Goal: Transaction & Acquisition: Purchase product/service

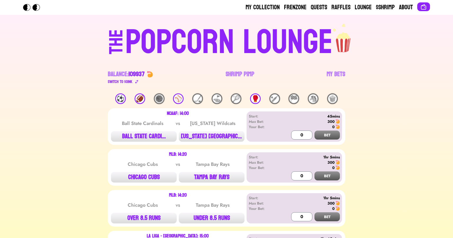
click at [140, 100] on div "🏈" at bounding box center [140, 98] width 11 height 11
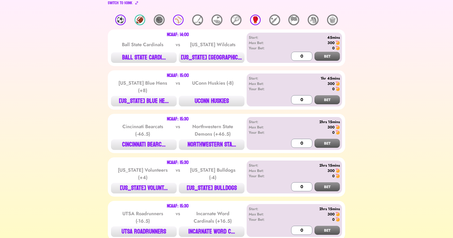
scroll to position [79, 0]
click at [143, 57] on button "BALL STATE CARDI..." at bounding box center [144, 57] width 66 height 11
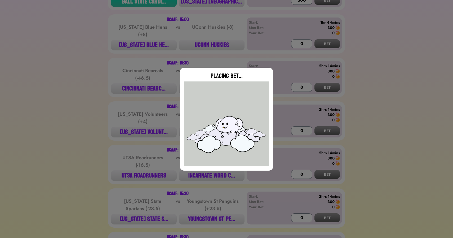
type input "0"
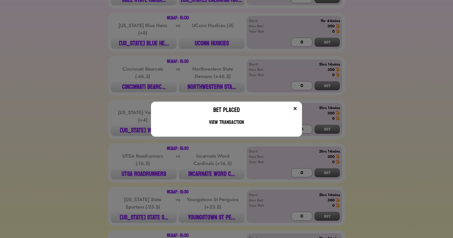
scroll to position [138, 0]
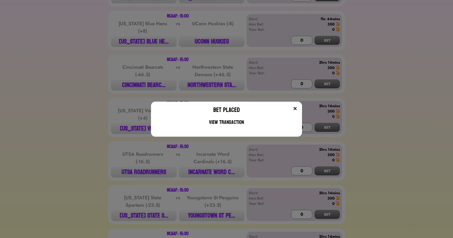
click at [56, 99] on div "Bet Placed View Transaction" at bounding box center [226, 119] width 453 height 238
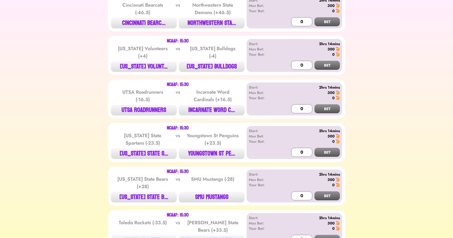
scroll to position [196, 0]
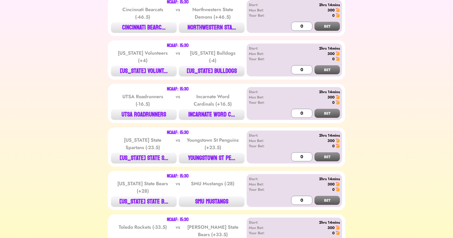
click at [145, 36] on div "NCAAF: 15:30 Cincinnati Bearcats (-46.5) vs Northwestern State Demons (+46.5) C…" at bounding box center [226, 16] width 237 height 39
click at [145, 28] on button "CINCINNATI BEARC..." at bounding box center [144, 27] width 66 height 11
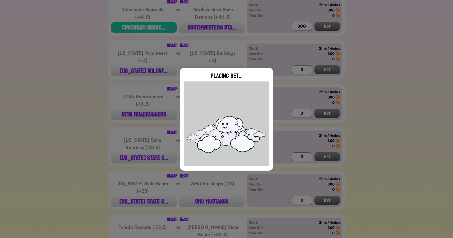
type input "0"
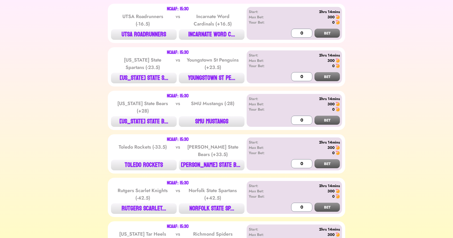
scroll to position [276, 0]
click at [153, 38] on button "UTSA ROADRUNNERS" at bounding box center [144, 34] width 66 height 11
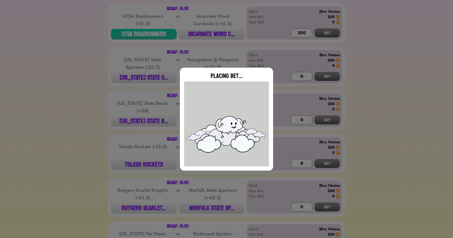
type input "0"
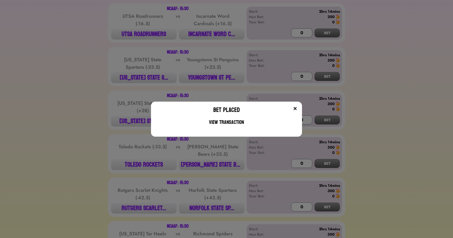
click at [62, 101] on div "Bet Placed View Transaction" at bounding box center [226, 119] width 453 height 238
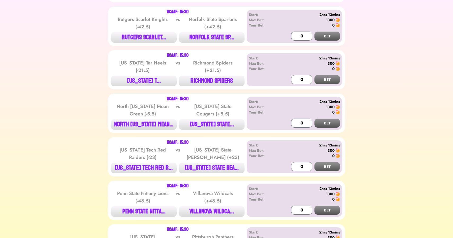
scroll to position [447, 0]
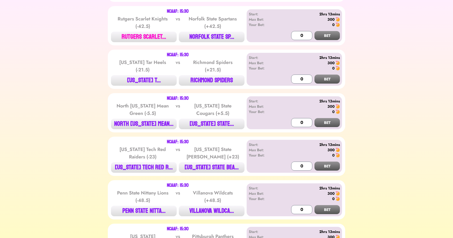
click at [140, 40] on button "RUTGERS SCARLET..." at bounding box center [144, 37] width 66 height 11
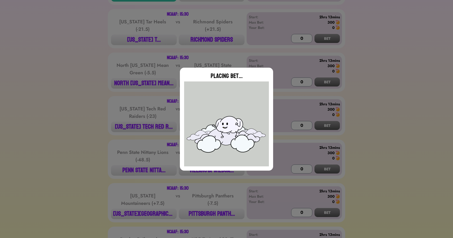
scroll to position [488, 0]
type input "0"
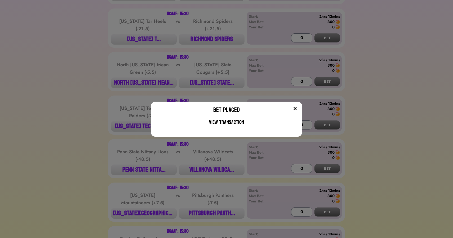
click at [88, 44] on div "Bet Placed View Transaction" at bounding box center [226, 119] width 453 height 238
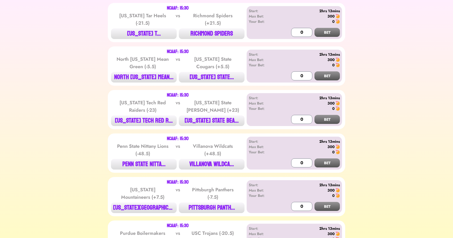
scroll to position [494, 0]
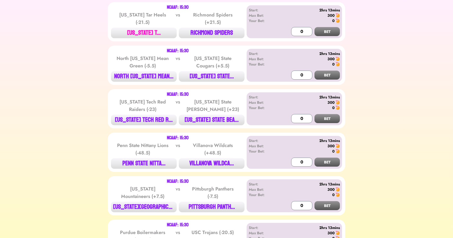
click at [136, 36] on button "[US_STATE] T..." at bounding box center [144, 33] width 66 height 11
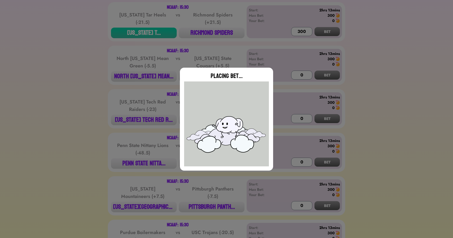
type input "0"
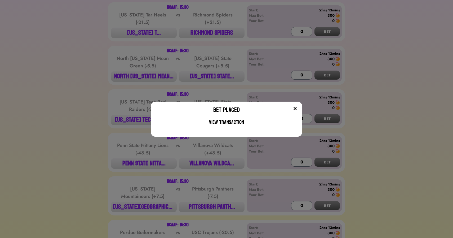
click at [85, 87] on div "Bet Placed View Transaction" at bounding box center [226, 119] width 453 height 238
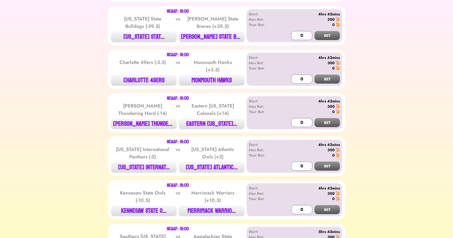
scroll to position [970, 0]
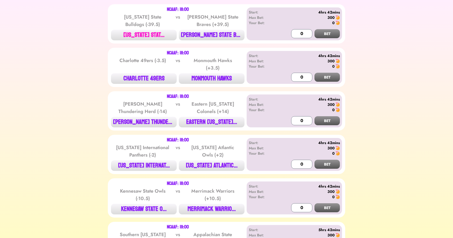
click at [139, 36] on button "[US_STATE] STAT..." at bounding box center [144, 35] width 66 height 11
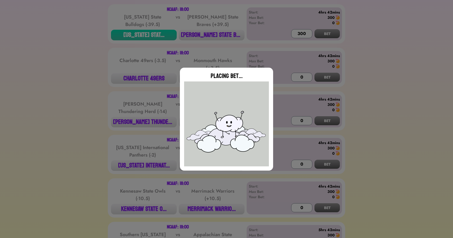
type input "0"
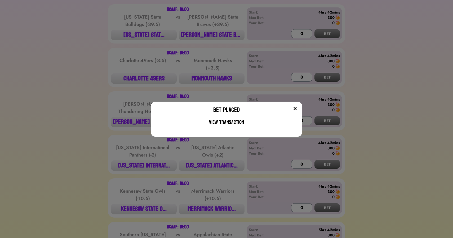
click at [89, 61] on div "Bet Placed View Transaction" at bounding box center [226, 119] width 453 height 238
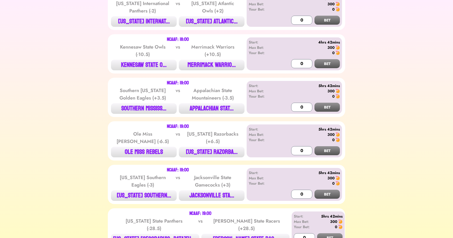
scroll to position [1120, 0]
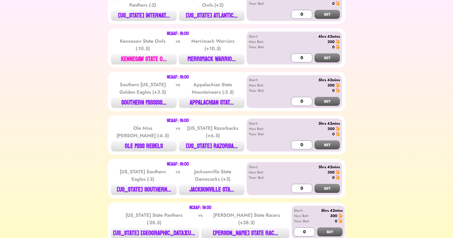
click at [131, 64] on button "KENNESAW STATE O..." at bounding box center [144, 59] width 66 height 11
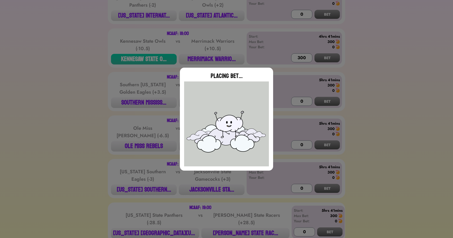
type input "0"
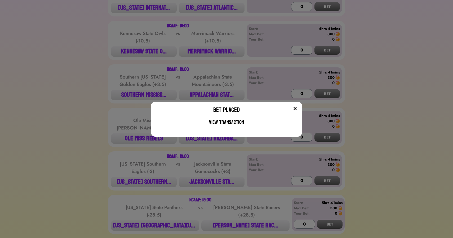
click at [90, 113] on div "Bet Placed View Transaction" at bounding box center [226, 119] width 453 height 238
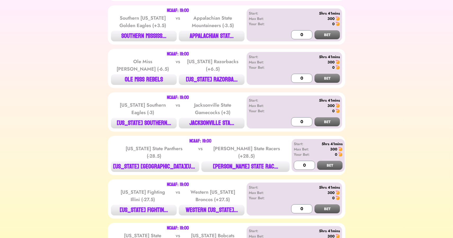
scroll to position [1187, 0]
click at [214, 77] on button "[US_STATE] RAZORBA..." at bounding box center [212, 79] width 66 height 11
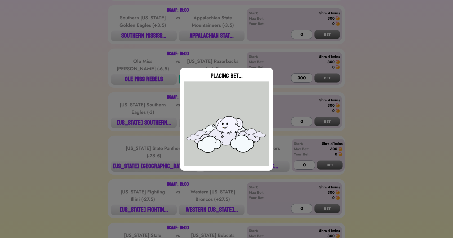
click at [94, 110] on div "Placing Bet..." at bounding box center [226, 119] width 453 height 238
type input "0"
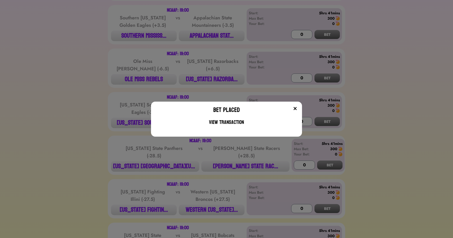
click at [94, 110] on div "Bet Placed View Transaction" at bounding box center [226, 119] width 453 height 238
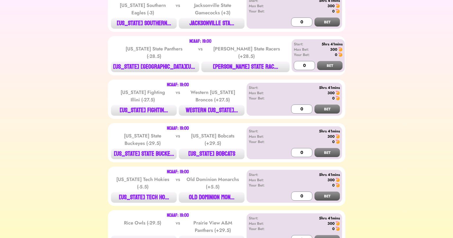
scroll to position [1290, 0]
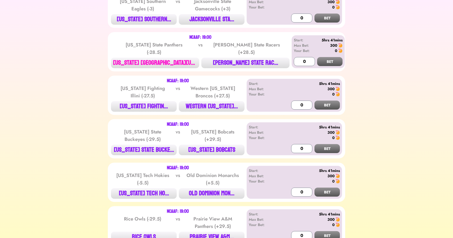
click at [151, 64] on button "[US_STATE] [GEOGRAPHIC_DATA][US_STATE]..." at bounding box center [155, 62] width 88 height 11
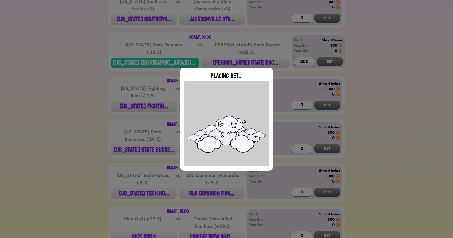
type input "0"
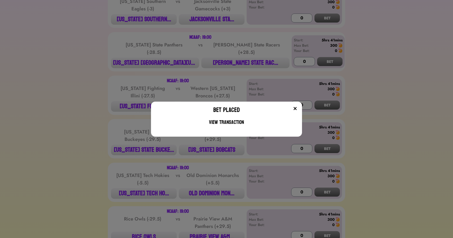
click at [70, 87] on div "Bet Placed View Transaction" at bounding box center [226, 119] width 453 height 238
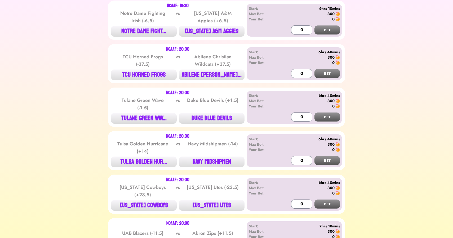
scroll to position [1799, 0]
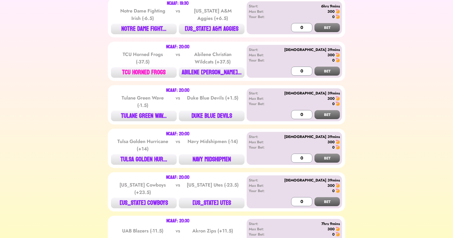
click at [148, 67] on button "TCU HORNED FROGS" at bounding box center [144, 72] width 66 height 11
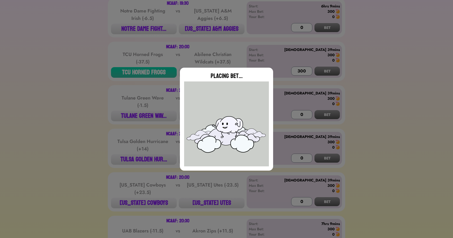
type input "0"
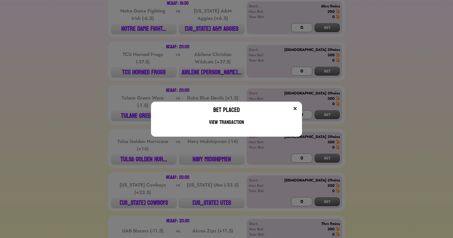
click at [80, 107] on div "Bet Placed View Transaction" at bounding box center [226, 119] width 453 height 238
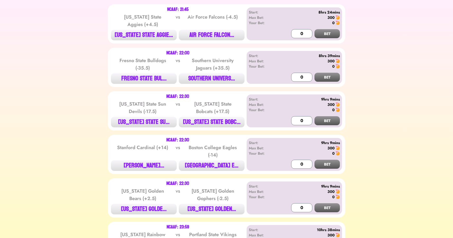
scroll to position [2059, 0]
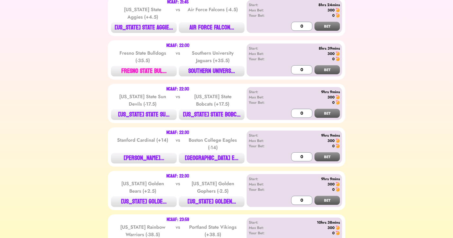
click at [131, 69] on button "FRESNO STATE BUL..." at bounding box center [144, 71] width 66 height 11
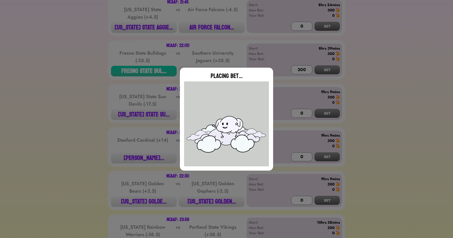
type input "0"
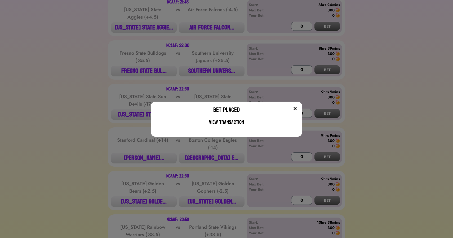
click at [98, 99] on div "Bet Placed View Transaction" at bounding box center [226, 119] width 453 height 238
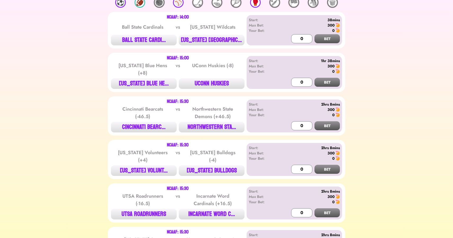
scroll to position [0, 0]
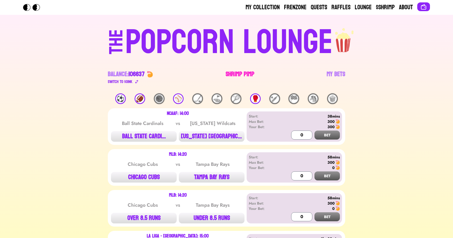
click at [237, 70] on link "Shrimp Pimp" at bounding box center [240, 77] width 29 height 15
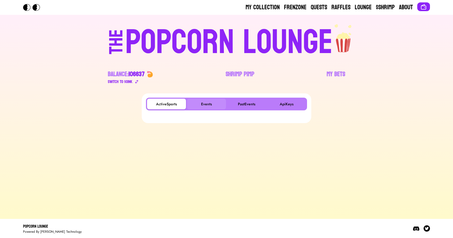
click at [204, 105] on button "Events" at bounding box center [206, 104] width 39 height 11
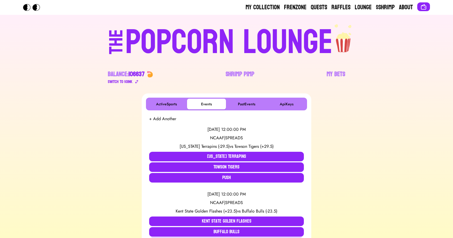
click at [216, 47] on div "POPCORN LOUNGE" at bounding box center [228, 42] width 207 height 34
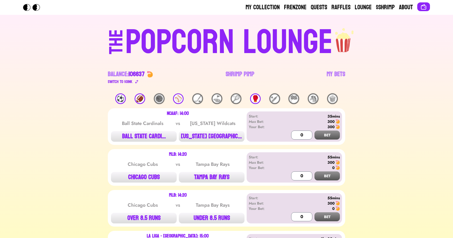
click at [138, 98] on div "🏈" at bounding box center [140, 98] width 11 height 11
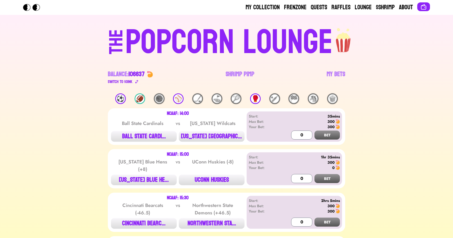
click at [249, 96] on div "⚽️ 🏈 🏀 ⚾️ 🏒 ⛳️ 🎾 🥊 🏏 🏁 🐴 🍿" at bounding box center [226, 98] width 237 height 11
click at [253, 98] on div "🥊" at bounding box center [255, 98] width 11 height 11
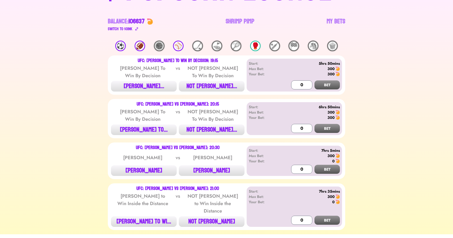
scroll to position [60, 0]
